Goal: Task Accomplishment & Management: Manage account settings

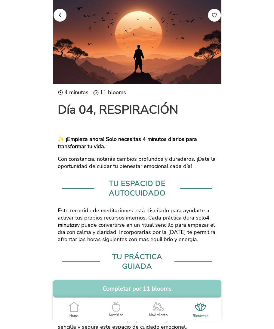
scroll to position [266, 0]
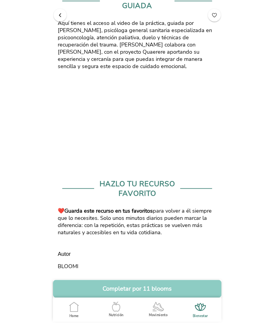
click at [56, 17] on button "button" at bounding box center [59, 14] width 13 height 13
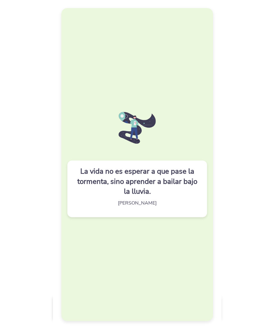
click at [173, 149] on div "La vida no es esperar a que pase la tormenta, sino aprender a bailar bajo la ll…" at bounding box center [136, 164] width 151 height 313
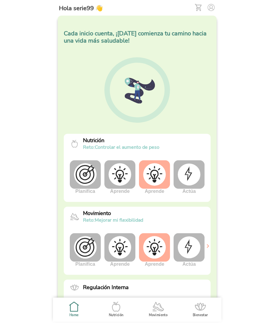
click at [189, 242] on img at bounding box center [188, 248] width 23 height 22
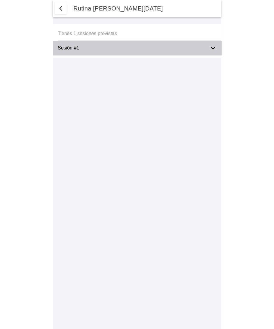
click at [186, 47] on ion-label "Sesión #1" at bounding box center [131, 47] width 147 height 5
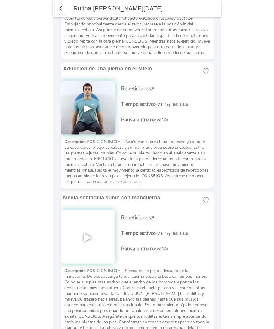
scroll to position [1294, 0]
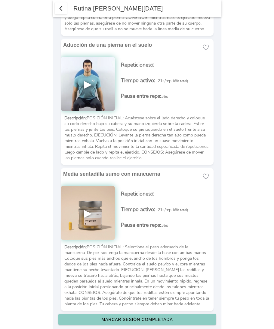
click at [0, 0] on slot "Marcar sesión completada" at bounding box center [0, 0] width 0 height 0
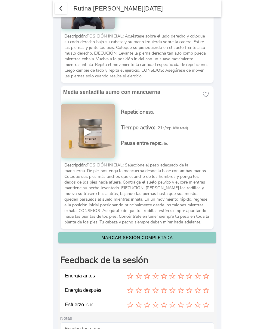
scroll to position [1449, 0]
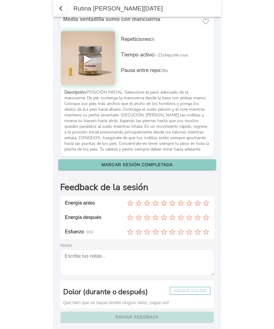
click at [0, 0] on slot "Añadir dolor" at bounding box center [0, 0] width 0 height 0
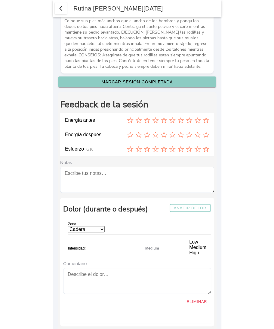
scroll to position [1550, 0]
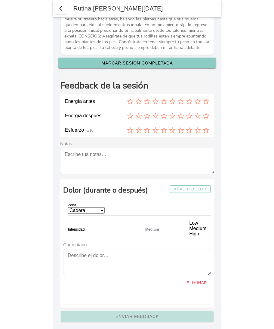
click at [103, 208] on select "Cadera Cervicales Codo/Muñeca Dorsales Hombro Lumbares Rodilla Tobillo/Pie" at bounding box center [86, 211] width 37 height 6
select select "1"
click at [68, 208] on select "Cadera Cervicales Codo/Muñeca Dorsales Hombro Lumbares Rodilla Tobillo/Pie" at bounding box center [86, 211] width 37 height 6
click at [147, 127] on icon at bounding box center [147, 130] width 7 height 7
click at [154, 113] on icon at bounding box center [155, 115] width 6 height 5
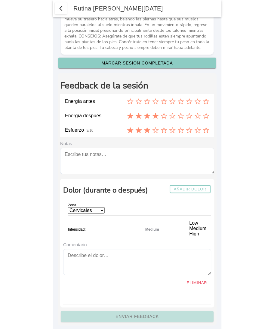
click at [138, 98] on icon at bounding box center [138, 101] width 7 height 7
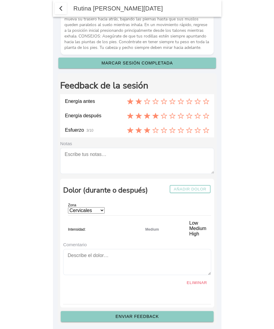
click at [62, 6] on span "button" at bounding box center [60, 8] width 7 height 7
